Goal: Task Accomplishment & Management: Manage account settings

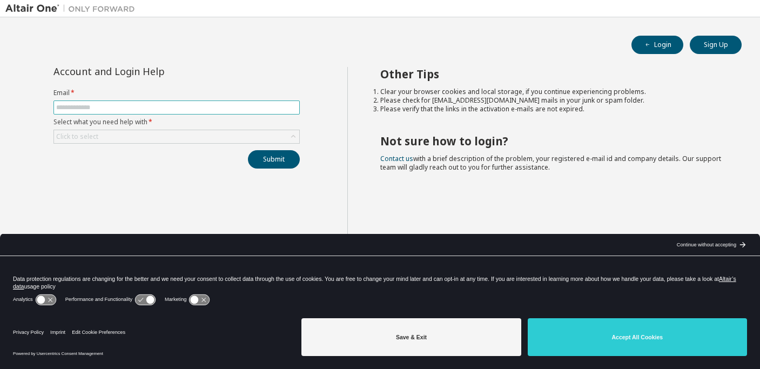
click at [161, 108] on input "text" at bounding box center [176, 107] width 241 height 9
type input "**********"
click at [127, 138] on div "Click to select" at bounding box center [176, 136] width 245 height 13
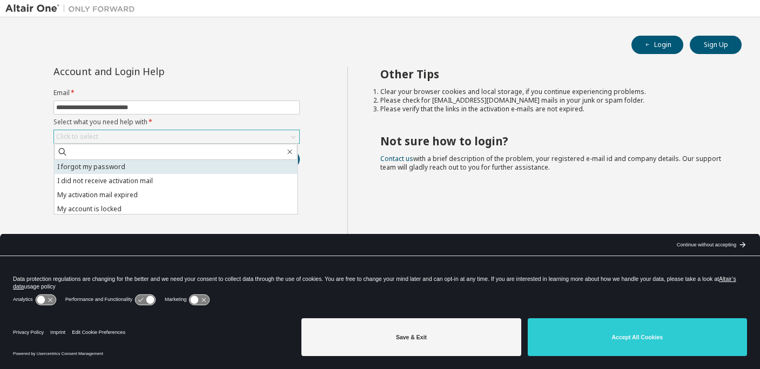
click at [120, 165] on li "I forgot my password" at bounding box center [176, 167] width 243 height 14
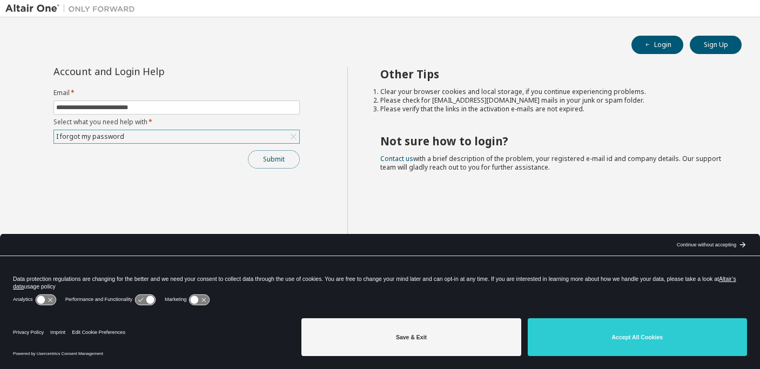
drag, startPoint x: 262, startPoint y: 161, endPoint x: 239, endPoint y: 174, distance: 26.4
click at [262, 161] on button "Submit" at bounding box center [274, 159] width 52 height 18
click at [706, 244] on div "Continue without accepting" at bounding box center [705, 244] width 59 height 9
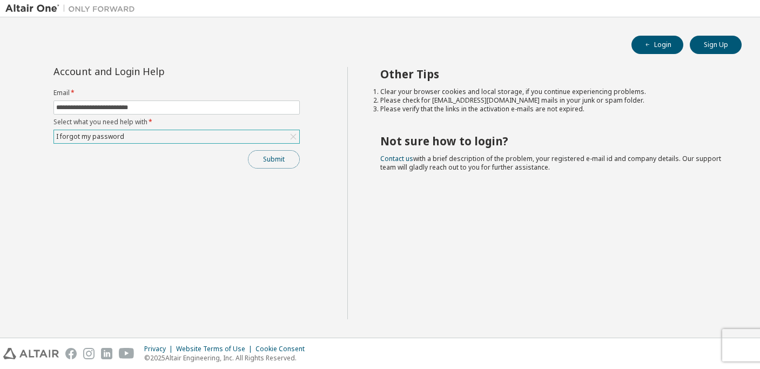
click at [272, 161] on button "Submit" at bounding box center [274, 159] width 52 height 18
